Goal: Navigation & Orientation: Find specific page/section

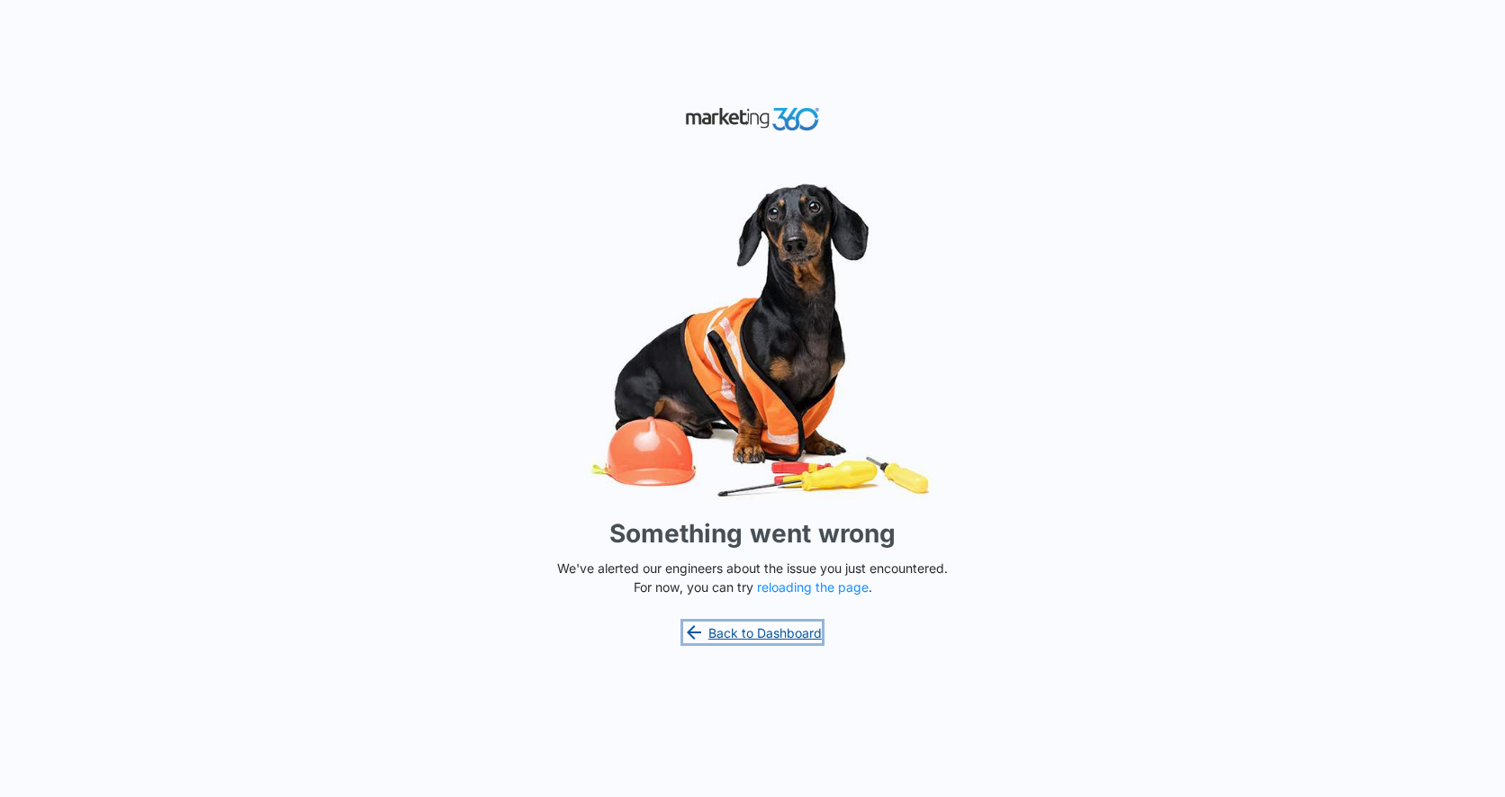
click at [777, 632] on link "Back to Dashboard" at bounding box center [752, 633] width 139 height 22
